Goal: Task Accomplishment & Management: Use online tool/utility

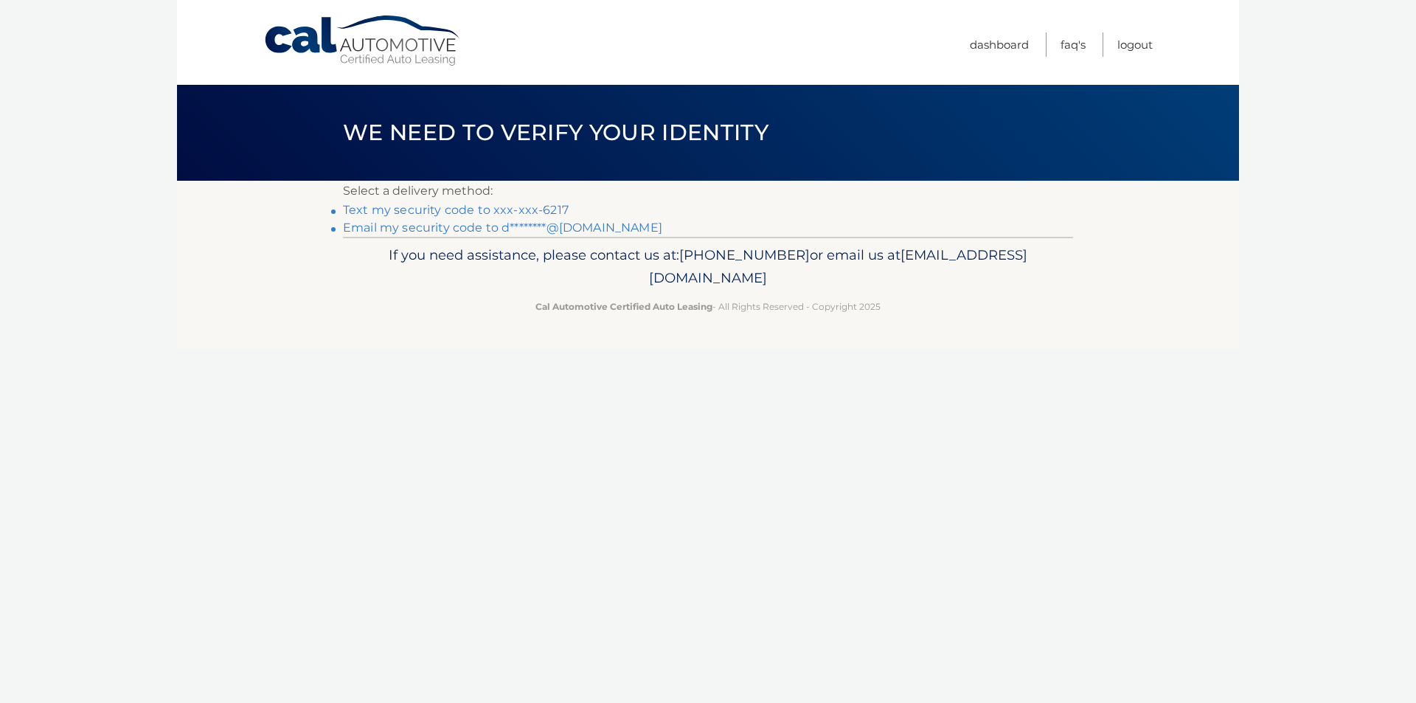
click at [509, 209] on link "Text my security code to xxx-xxx-6217" at bounding box center [456, 210] width 226 height 14
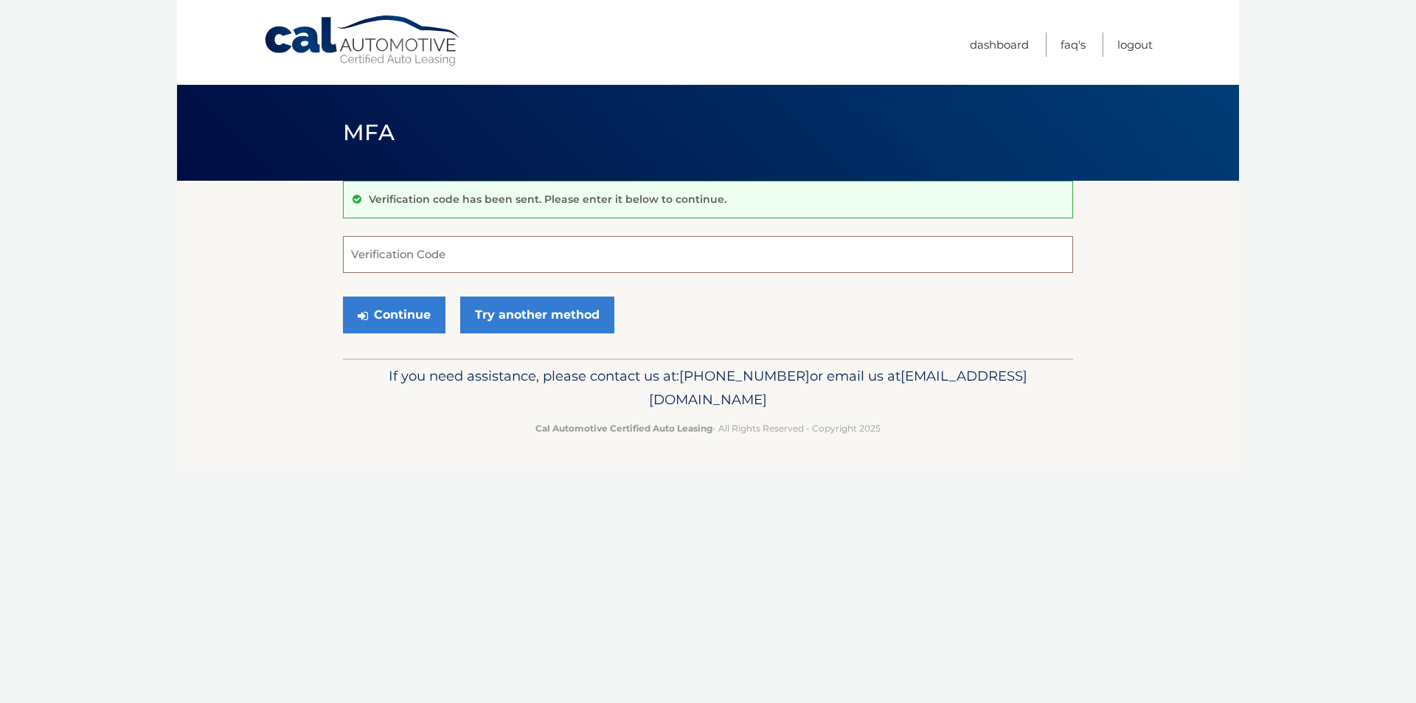
click at [473, 257] on input "Verification Code" at bounding box center [708, 254] width 730 height 37
type input "323213"
click at [441, 318] on button "Continue" at bounding box center [394, 315] width 103 height 37
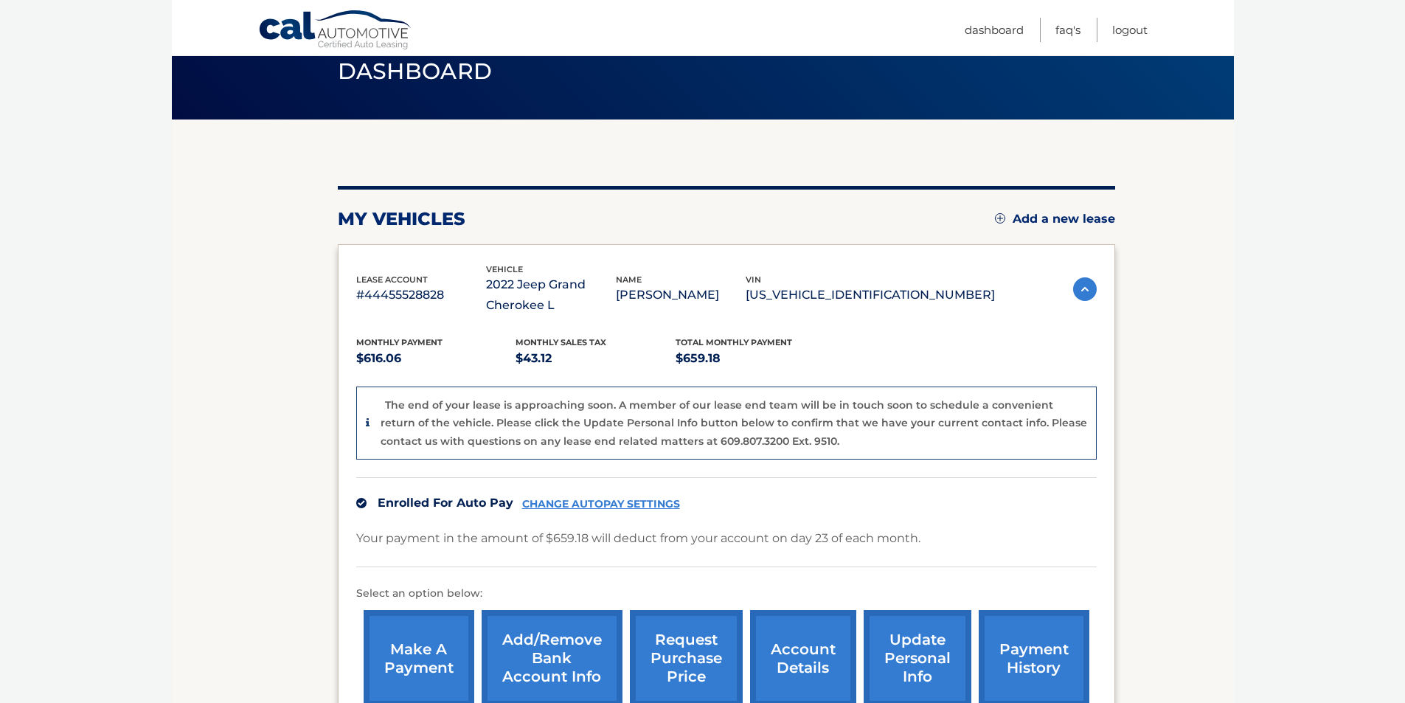
scroll to position [221, 0]
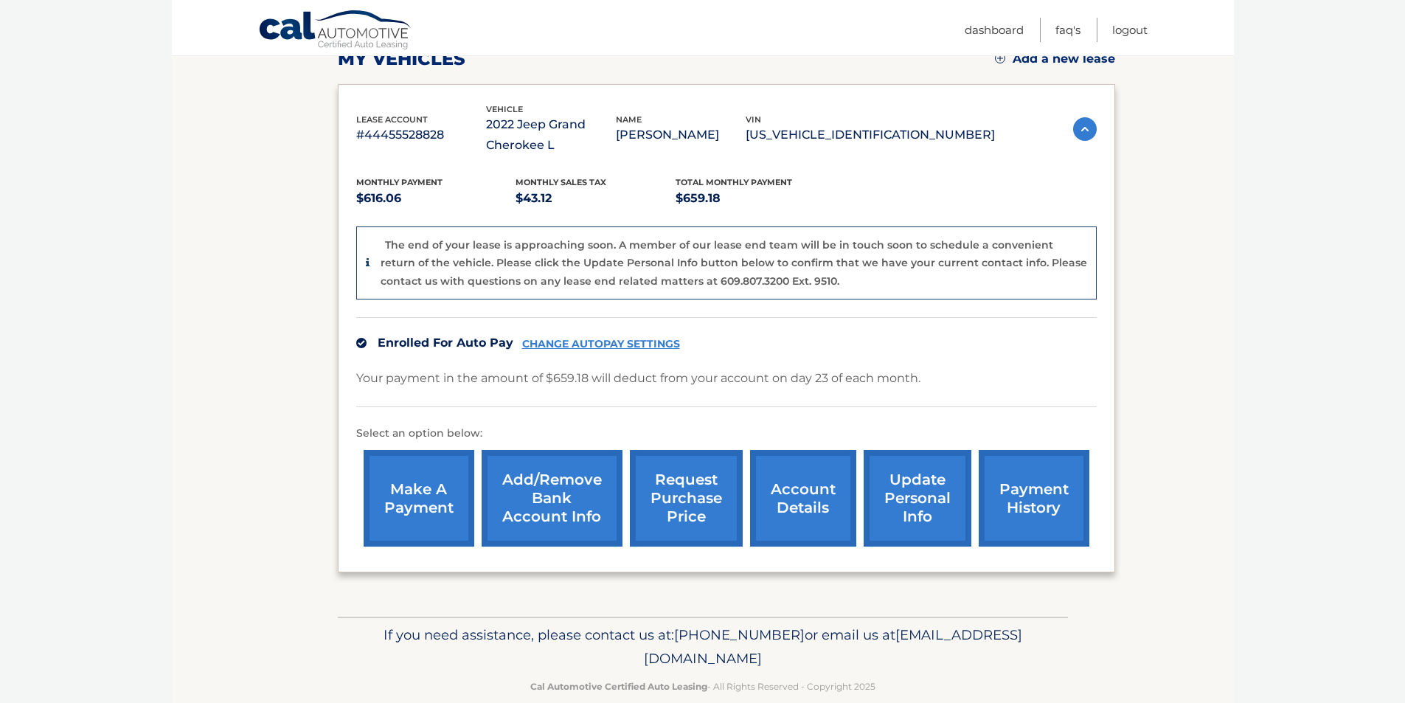
click at [413, 500] on link "make a payment" at bounding box center [419, 498] width 111 height 97
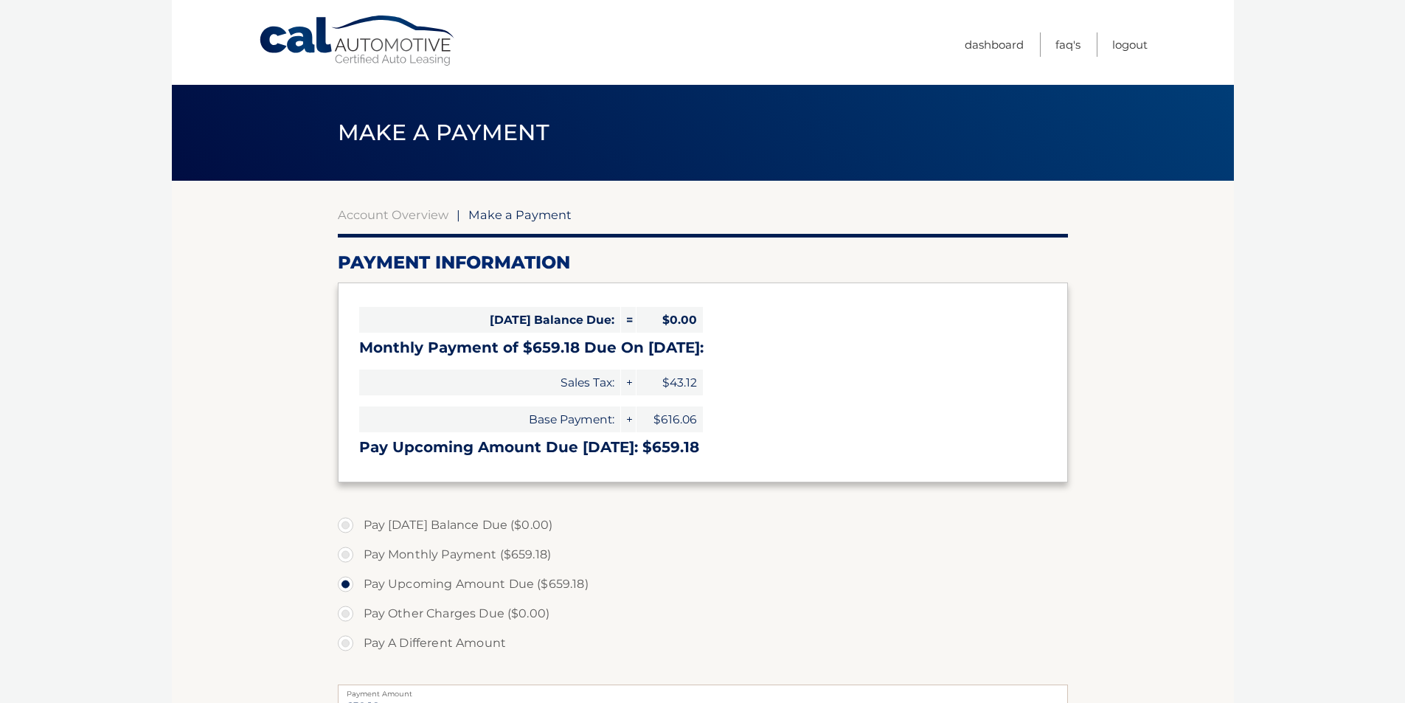
select select "OWQ4ODZjNDItZjg1MS00ZGQyLTgwNjgtNzVmYTEzMWQxMzUz"
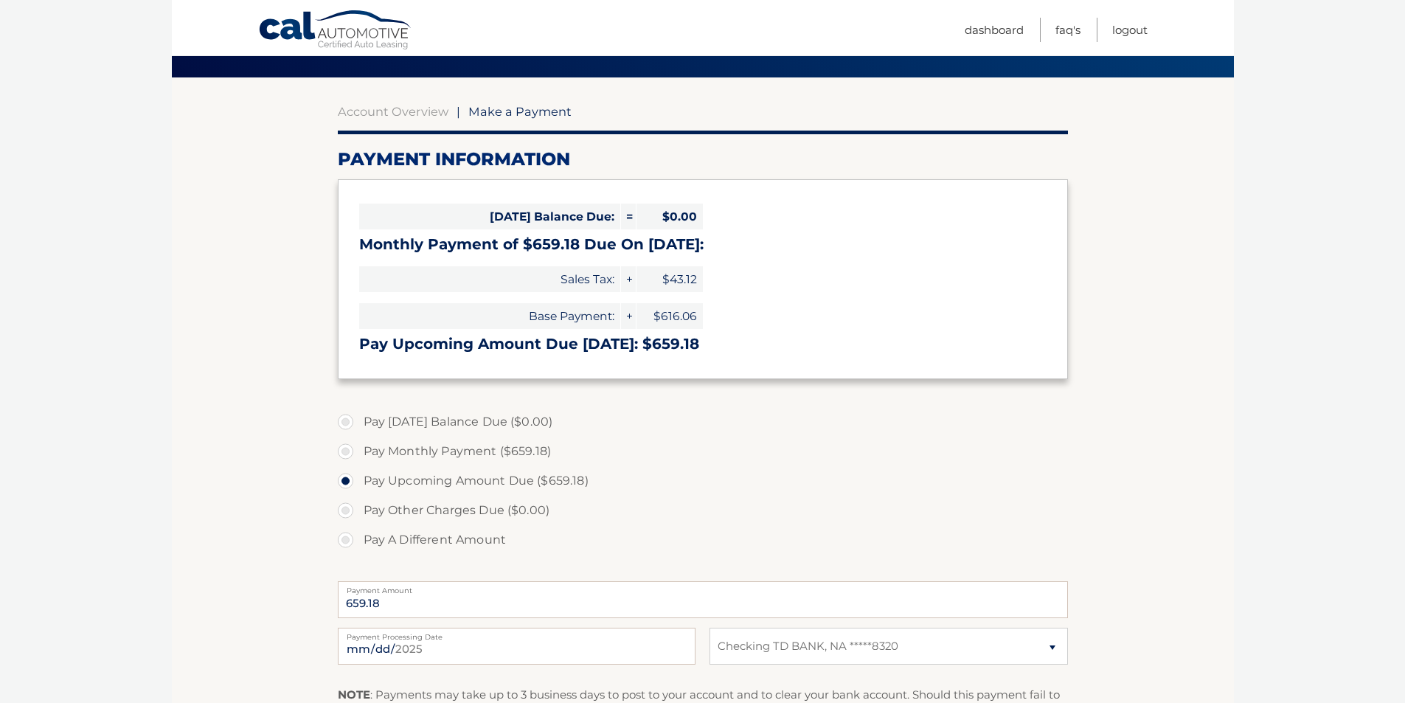
scroll to position [351, 0]
